Goal: Information Seeking & Learning: Learn about a topic

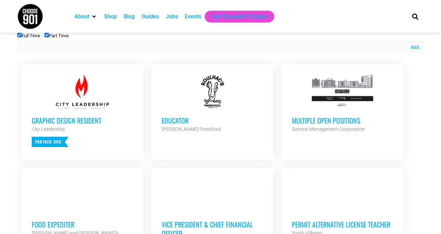
scroll to position [251, 0]
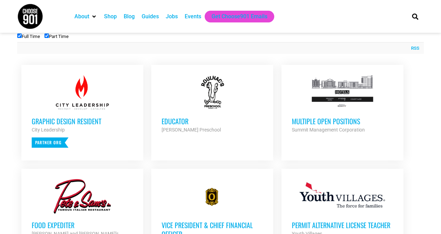
click at [332, 125] on h3 "Multiple Open Positions" at bounding box center [342, 120] width 101 height 9
